Goal: Transaction & Acquisition: Purchase product/service

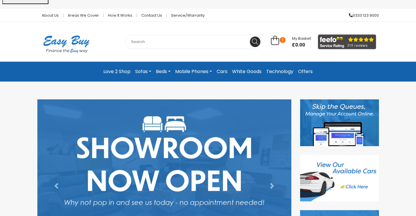
scroll to position [29, 0]
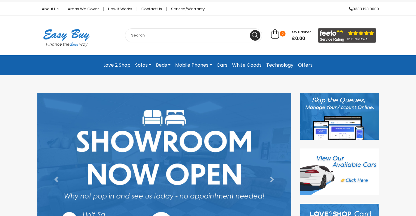
click at [212, 66] on link "Mobile Phones" at bounding box center [193, 65] width 41 height 11
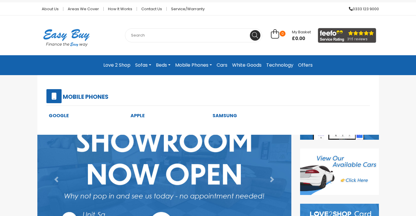
click at [223, 114] on link "Samsung" at bounding box center [225, 115] width 25 height 7
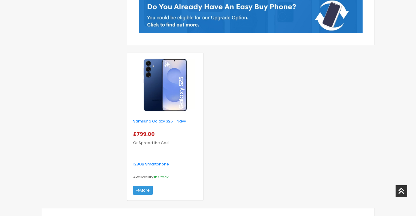
scroll to position [175, 0]
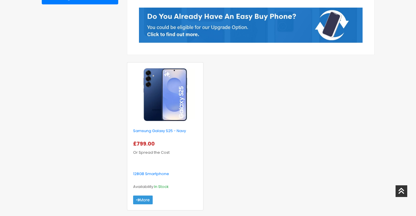
click at [184, 107] on img at bounding box center [165, 94] width 59 height 53
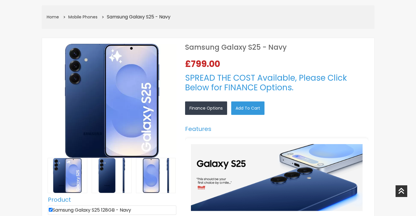
click at [203, 105] on link "Finance Options" at bounding box center [206, 107] width 42 height 13
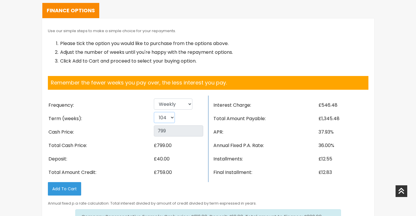
click at [171, 118] on select "26 52 78 104" at bounding box center [164, 117] width 21 height 11
select select "26"
click at [154, 112] on select "26 52 78 104" at bounding box center [164, 117] width 21 height 11
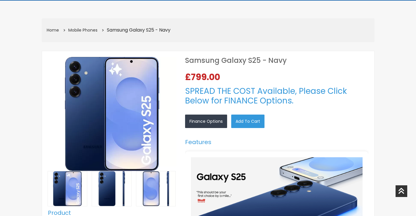
scroll to position [0, 0]
